Goal: Find contact information: Find contact information

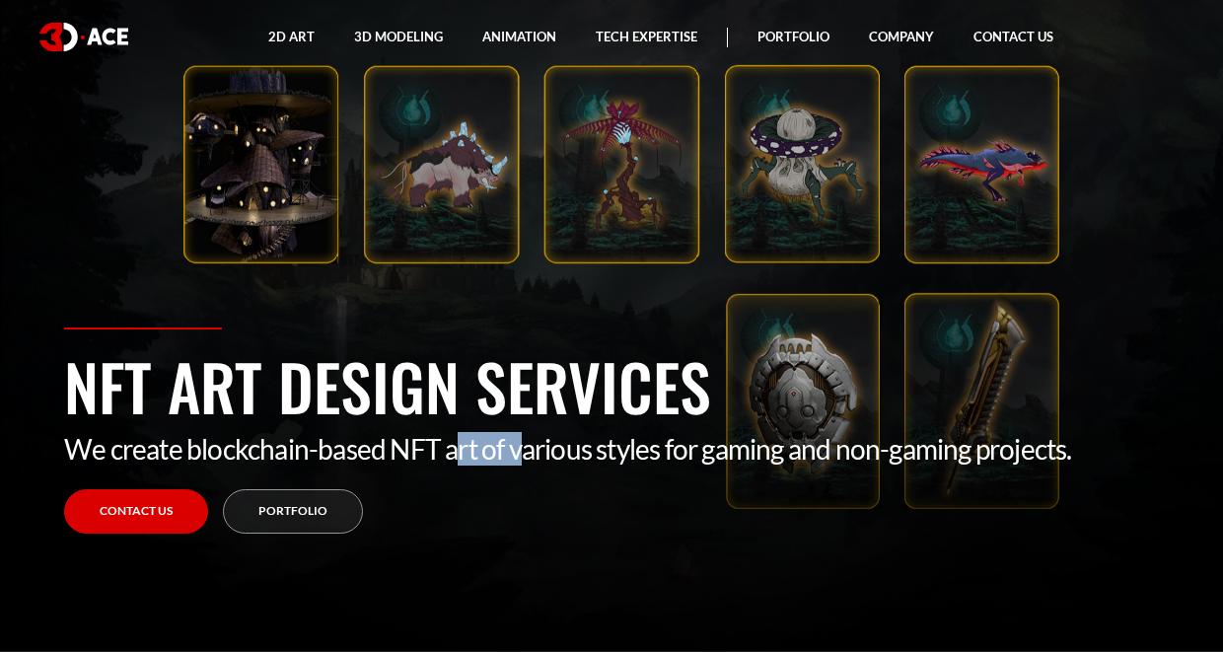
drag, startPoint x: 451, startPoint y: 456, endPoint x: 518, endPoint y: 459, distance: 67.1
click at [518, 459] on p "We create blockchain-based NFT art of various styles for gaming and non-gaming …" at bounding box center [611, 449] width 1095 height 34
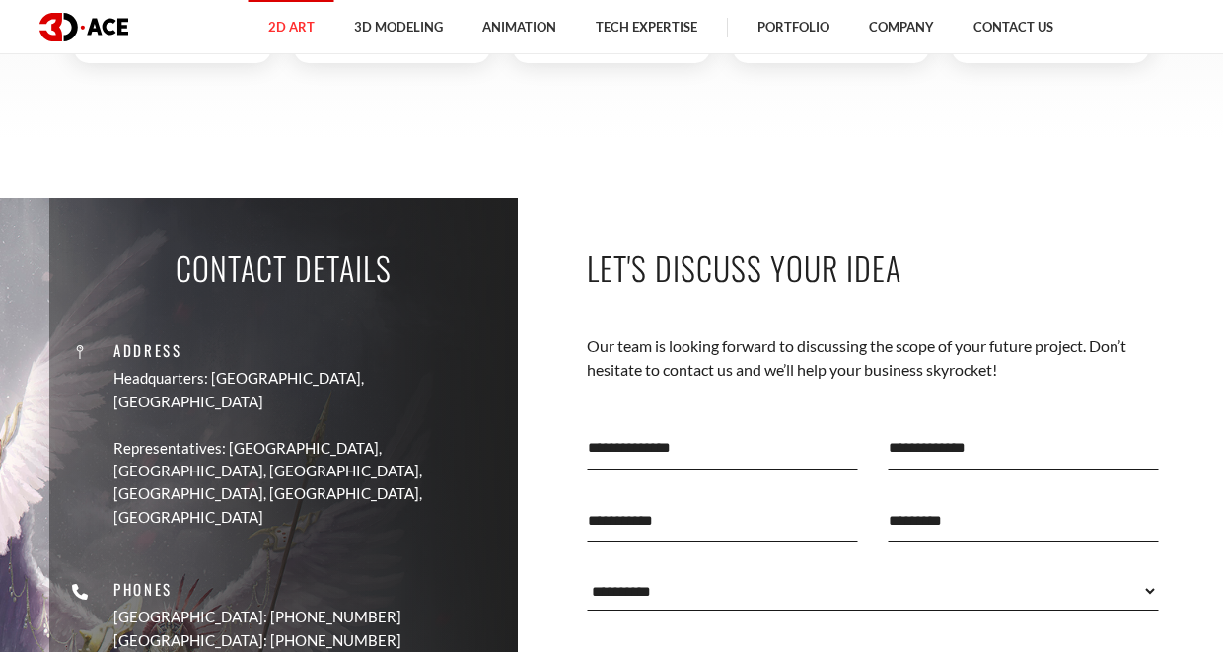
scroll to position [6771, 0]
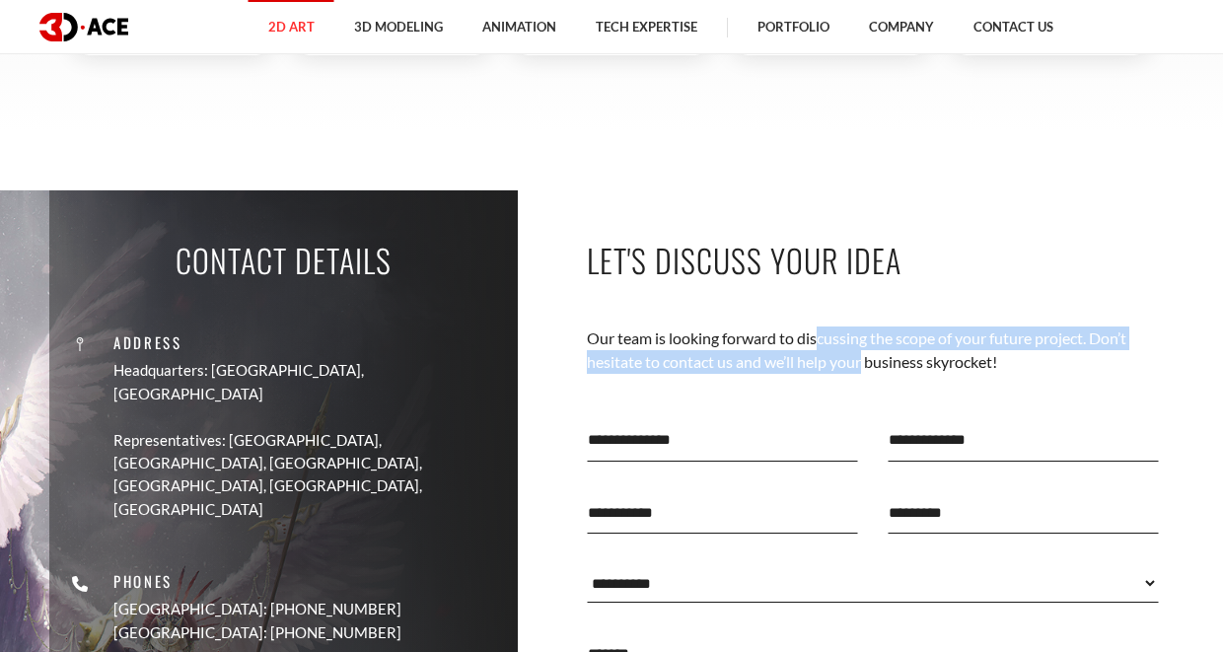
drag, startPoint x: 819, startPoint y: 331, endPoint x: 862, endPoint y: 360, distance: 51.1
click at [862, 360] on p "Our team is looking forward to discussing the scope of your future project. Don…" at bounding box center [873, 350] width 572 height 48
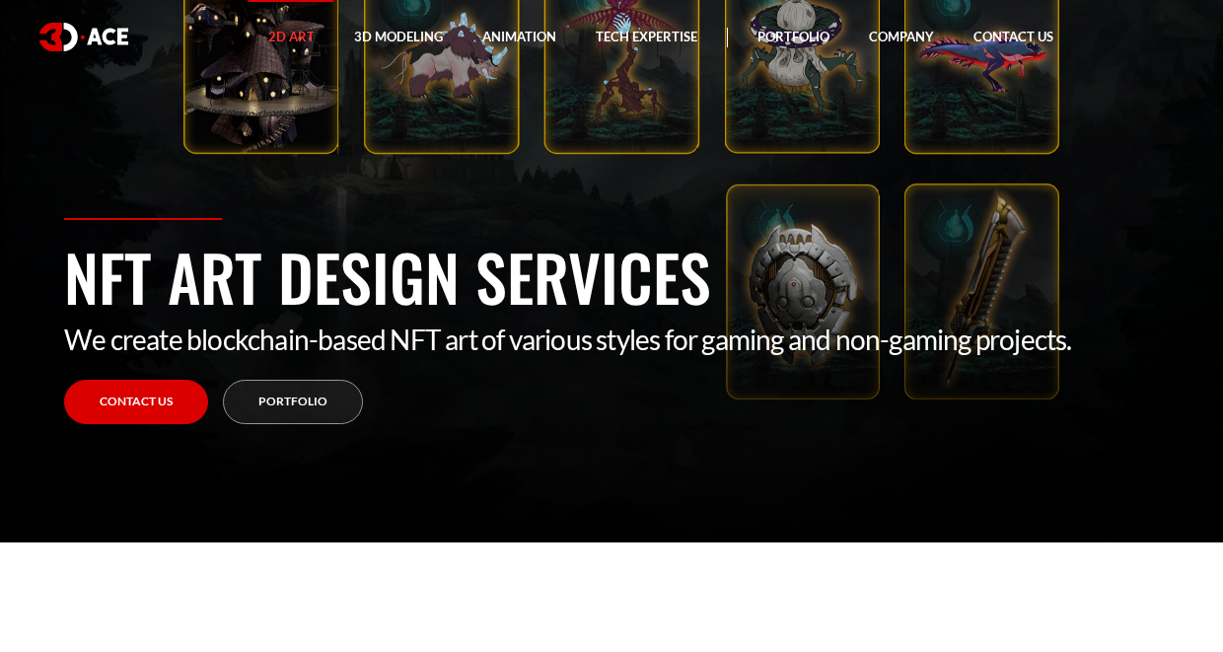
scroll to position [0, 0]
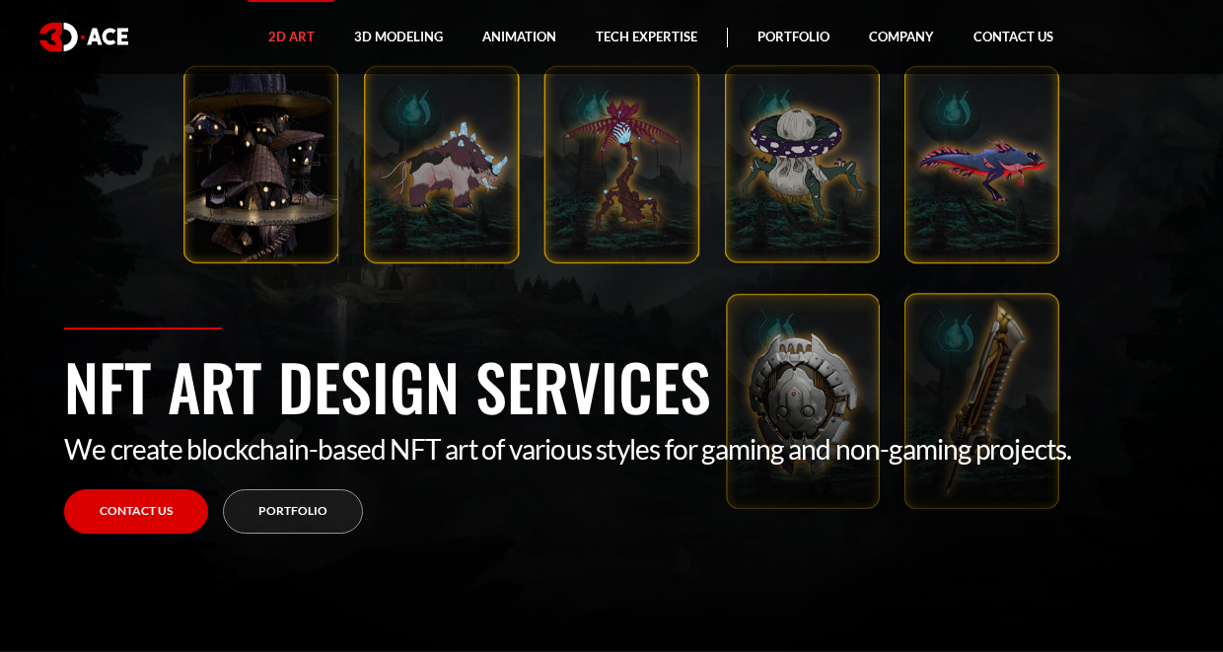
click at [103, 36] on img at bounding box center [83, 37] width 89 height 29
